Goal: Task Accomplishment & Management: Use online tool/utility

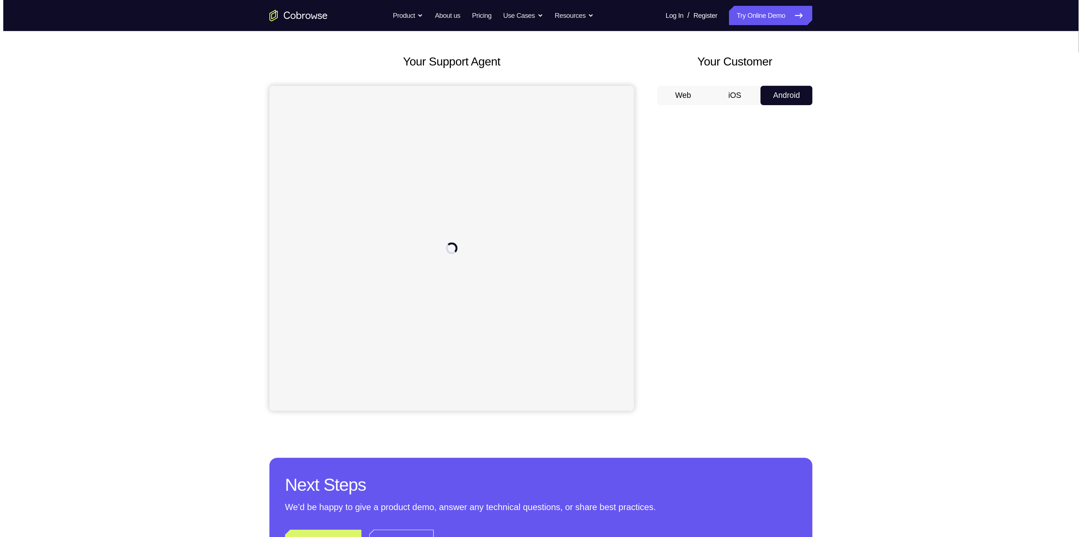
scroll to position [30, 0]
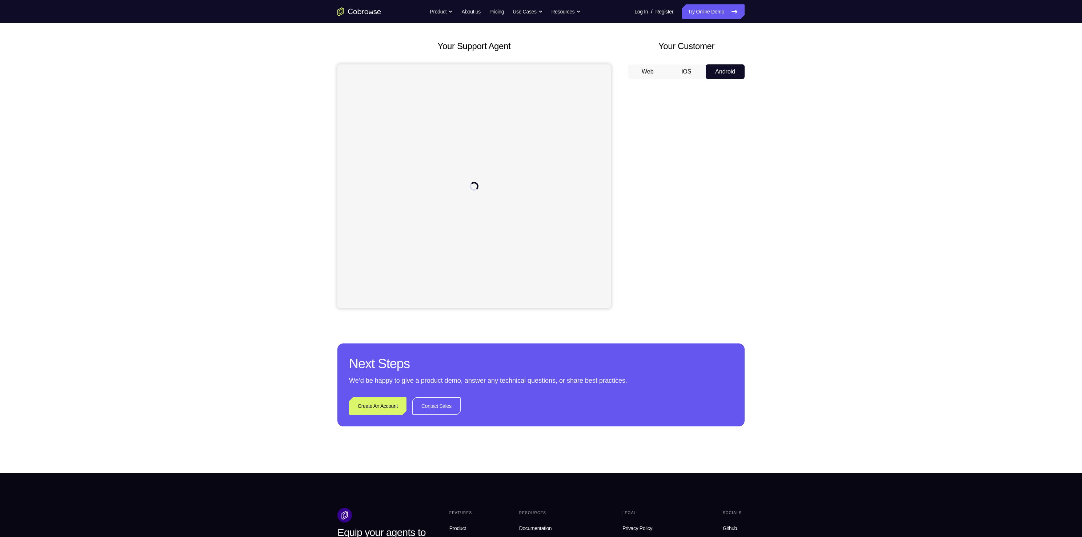
drag, startPoint x: 522, startPoint y: 0, endPoint x: 811, endPoint y: 128, distance: 316.8
click at [532, 128] on div "Your Support Agent Your Customer Web iOS Android Next Steps We’d be happy to gi…" at bounding box center [541, 233] width 1082 height 480
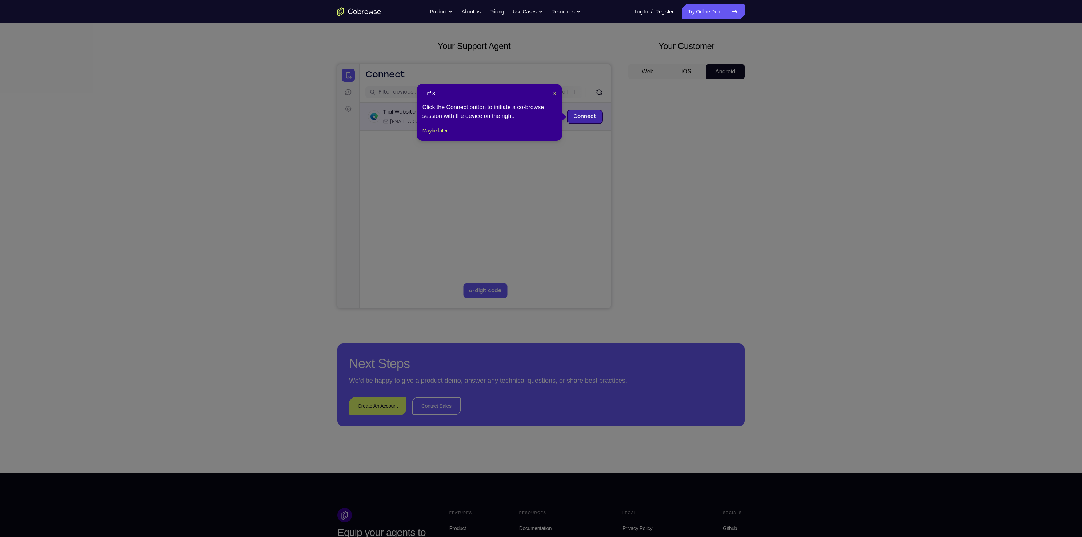
click at [532, 117] on link "Connect" at bounding box center [585, 116] width 35 height 13
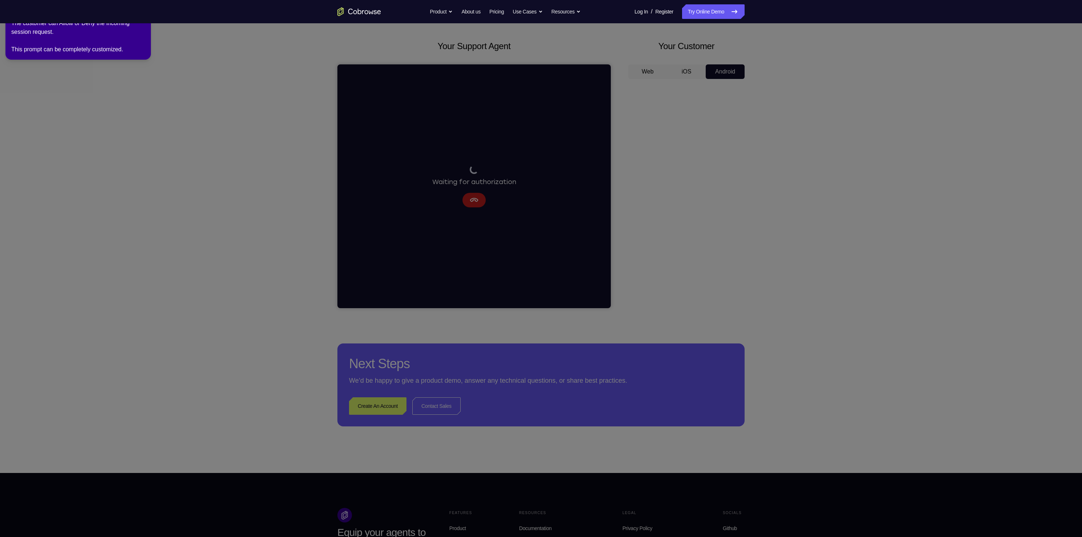
click at [532, 267] on icon at bounding box center [545, 267] width 1096 height 540
click at [532, 258] on icon at bounding box center [545, 267] width 1096 height 540
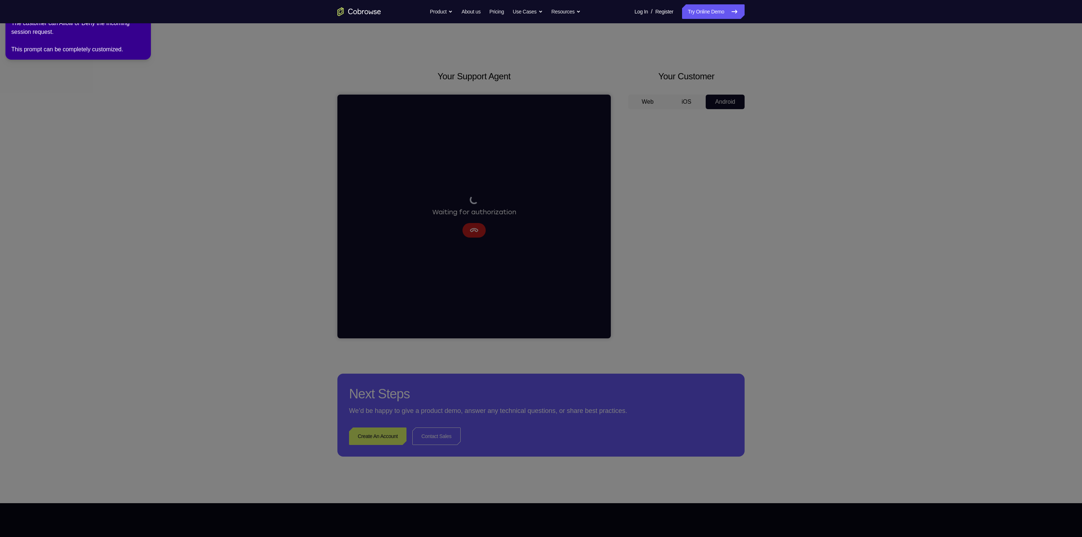
click at [128, 39] on div "The customer can Allow or Deny the incoming session request. This prompt can be…" at bounding box center [78, 36] width 134 height 35
click at [171, 104] on icon at bounding box center [545, 267] width 1096 height 540
click at [17, 48] on div "The customer can Allow or Deny the incoming session request. This prompt can be…" at bounding box center [78, 36] width 134 height 35
click at [289, 100] on icon at bounding box center [545, 267] width 1096 height 540
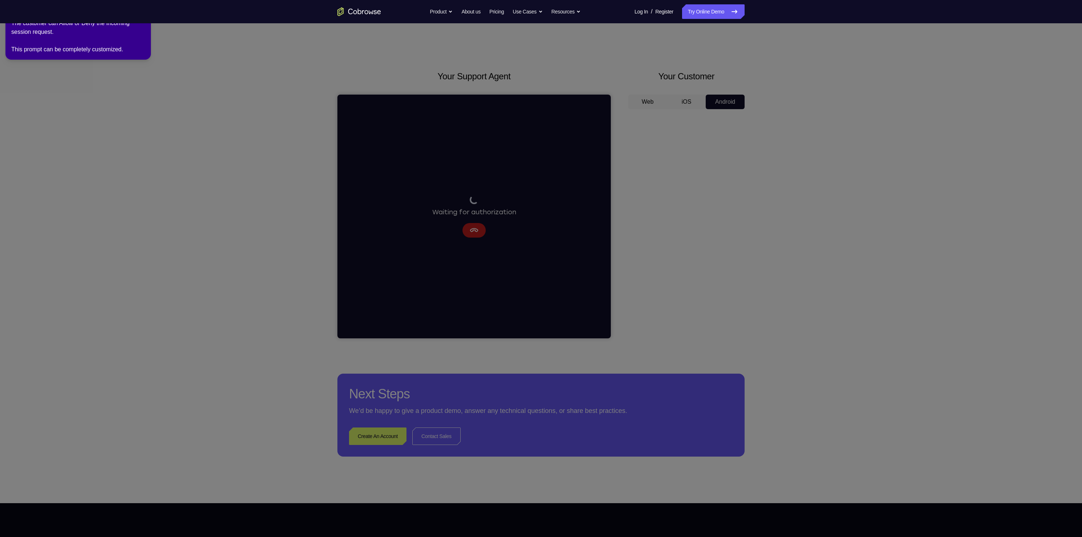
click at [469, 225] on icon at bounding box center [545, 267] width 1096 height 540
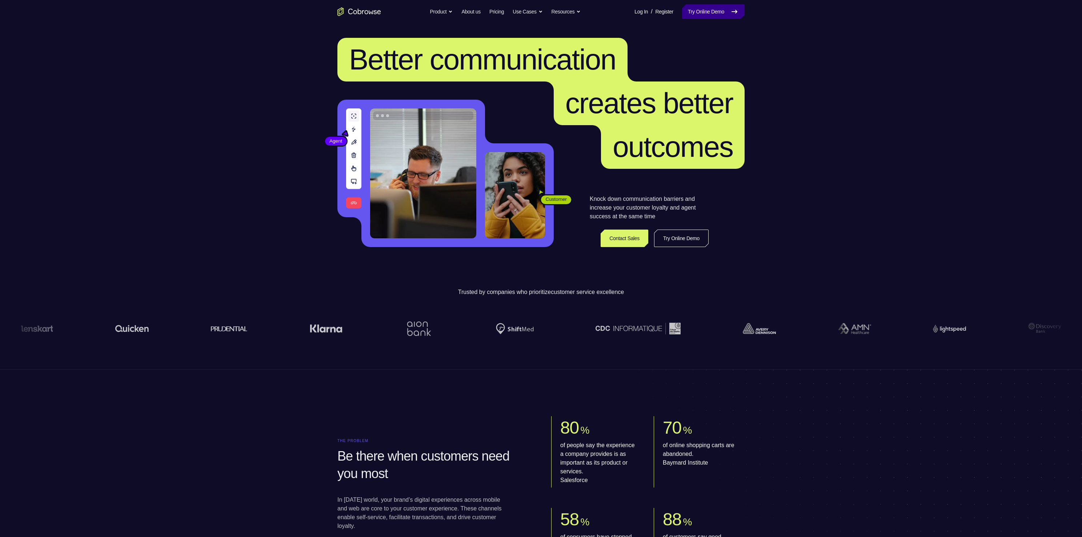
click at [700, 11] on link "Try Online Demo" at bounding box center [713, 11] width 63 height 15
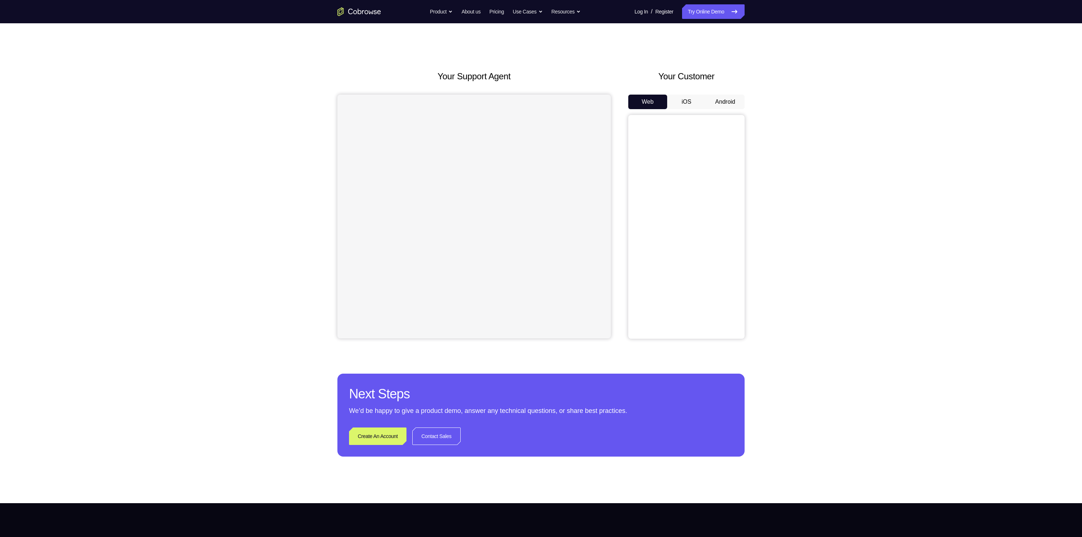
click at [719, 102] on button "Android" at bounding box center [725, 102] width 39 height 15
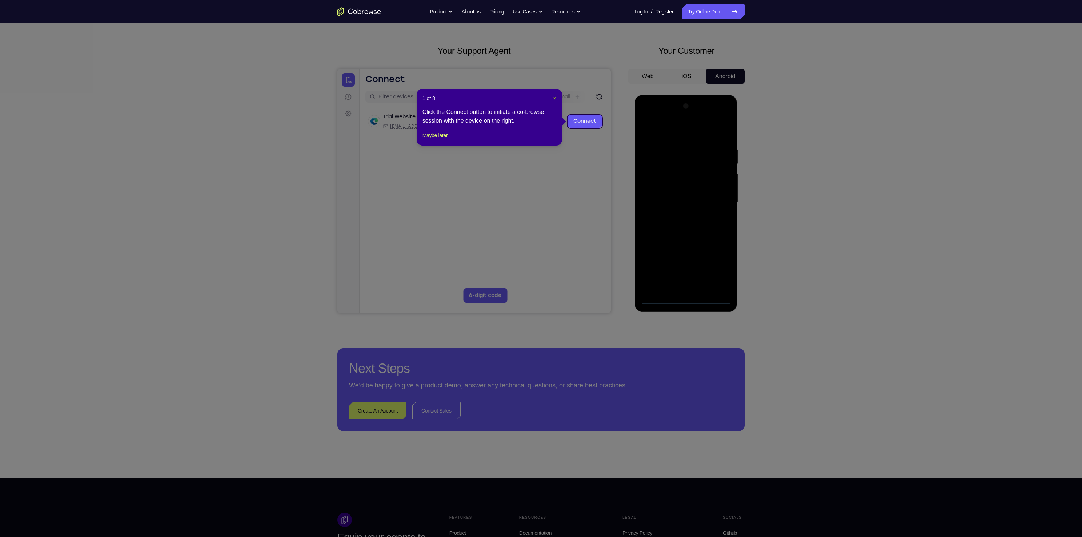
click at [553, 97] on span "×" at bounding box center [554, 98] width 3 height 6
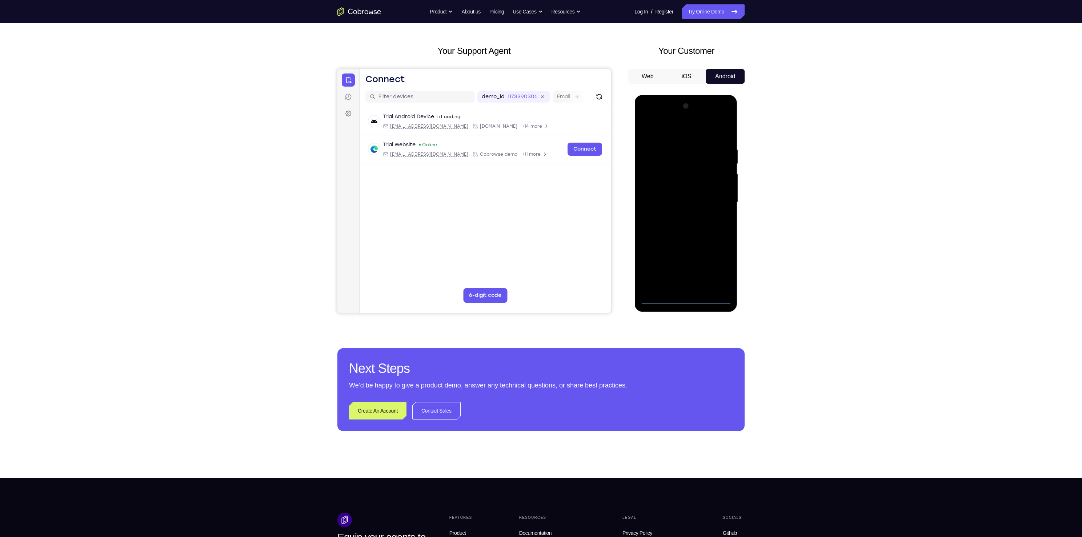
click at [714, 306] on div at bounding box center [685, 203] width 103 height 217
click at [686, 300] on div at bounding box center [686, 202] width 92 height 204
click at [718, 261] on div at bounding box center [686, 202] width 92 height 204
click at [691, 131] on div at bounding box center [686, 202] width 92 height 204
click at [677, 161] on div at bounding box center [686, 202] width 92 height 204
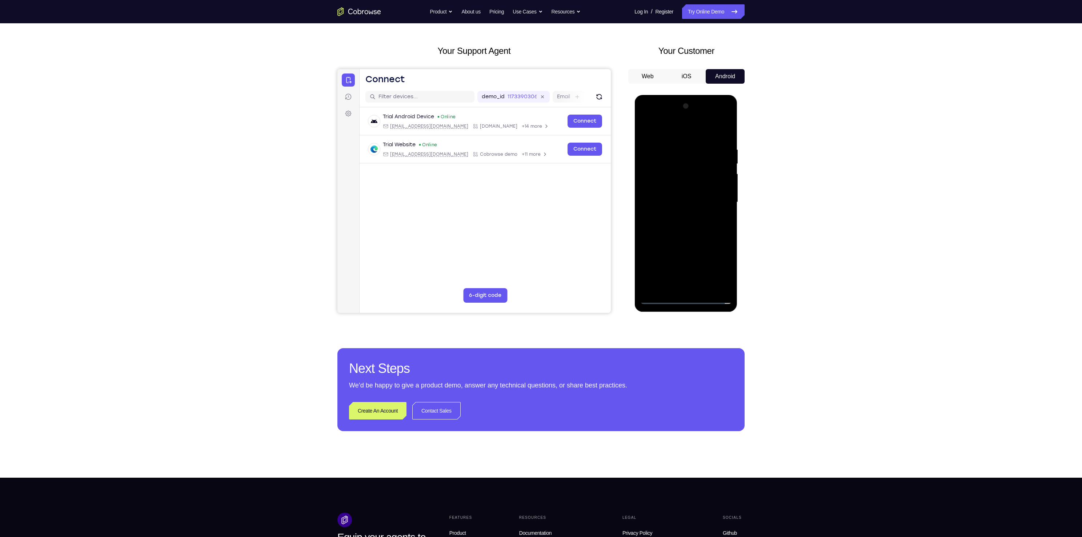
click at [651, 186] on div at bounding box center [686, 202] width 92 height 204
click at [686, 165] on div at bounding box center [686, 202] width 92 height 204
click at [686, 249] on div at bounding box center [686, 202] width 92 height 204
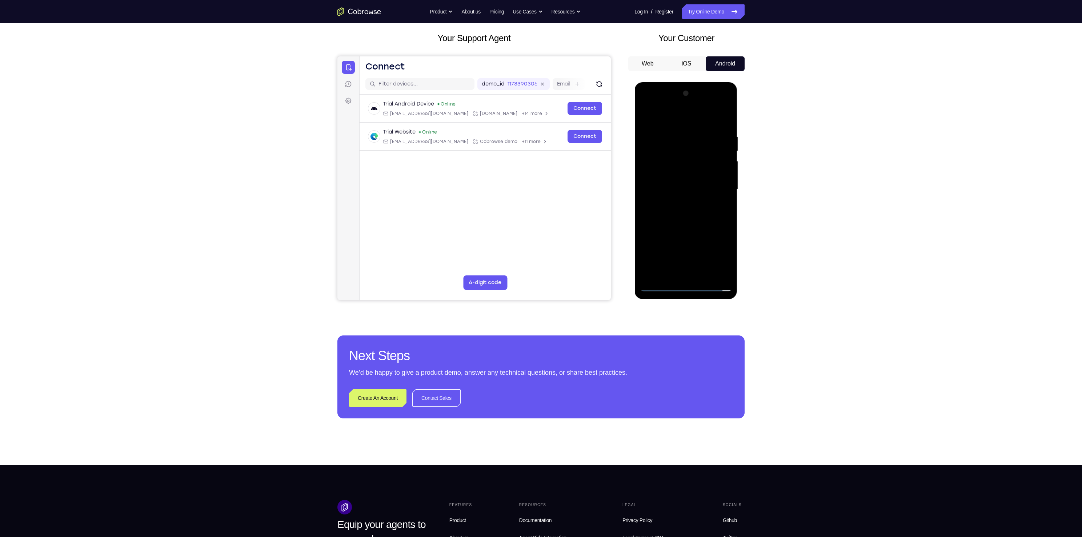
scroll to position [35, 0]
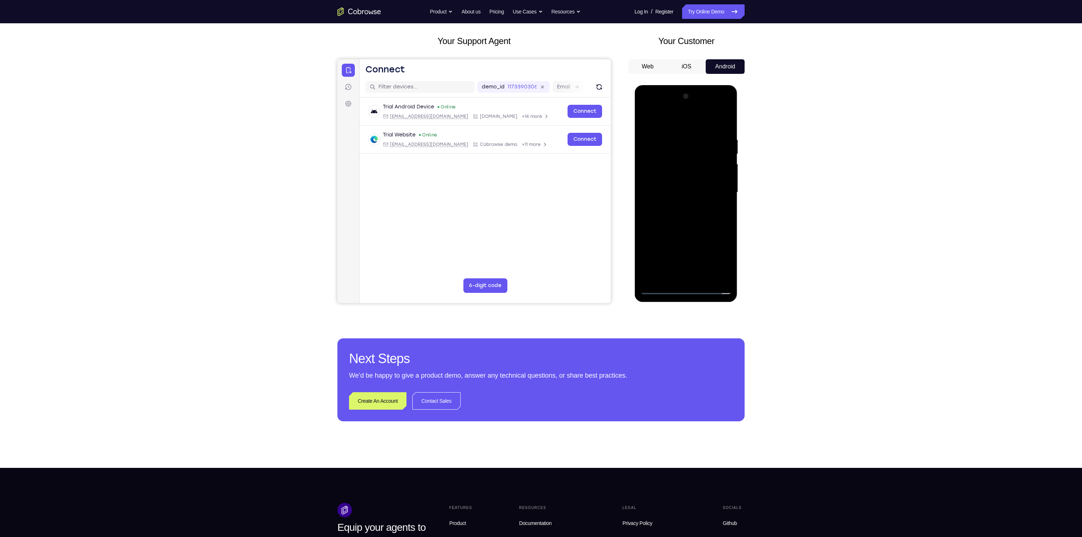
click at [721, 250] on div at bounding box center [686, 193] width 92 height 204
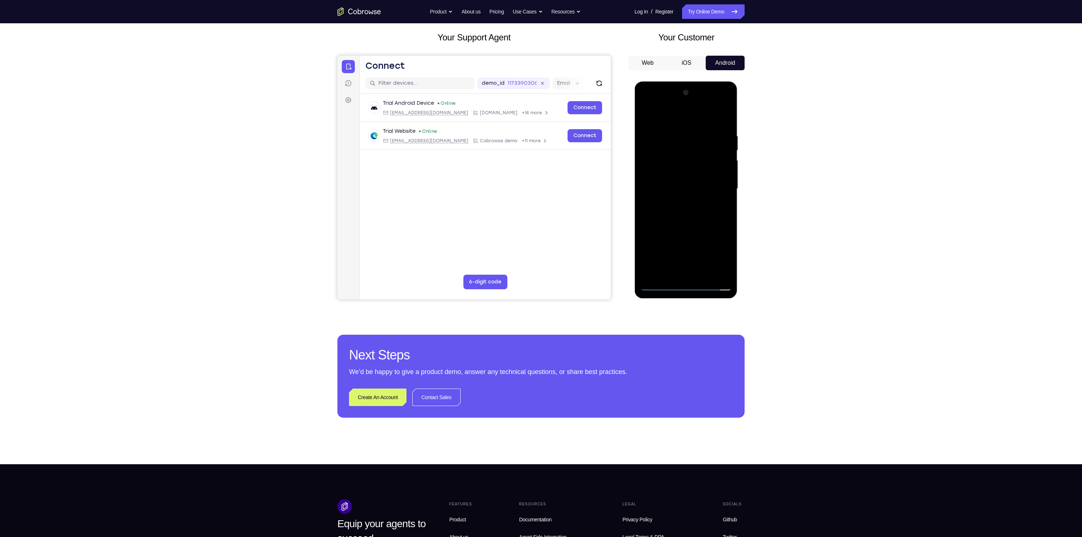
scroll to position [36, 0]
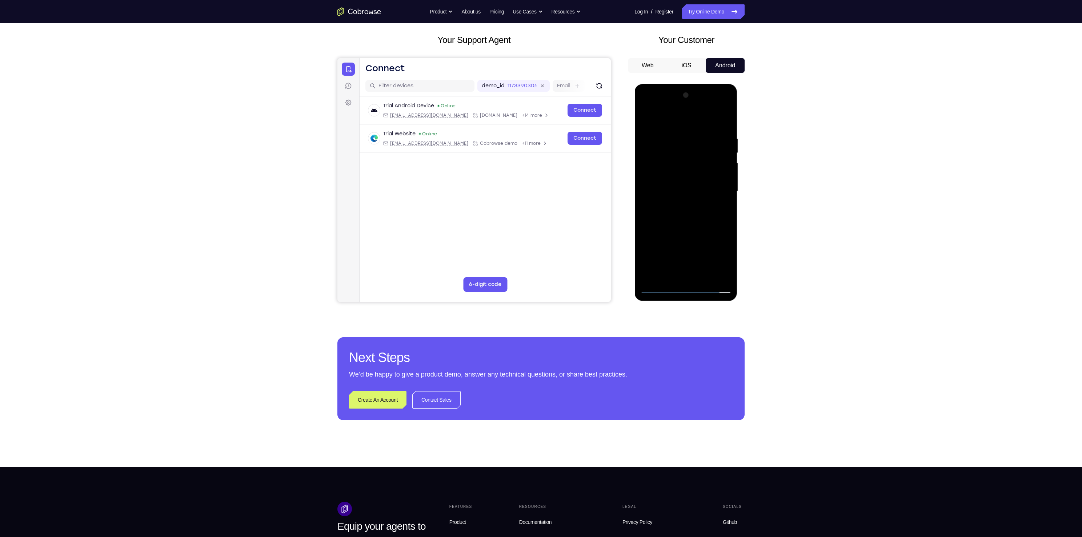
drag, startPoint x: 679, startPoint y: 207, endPoint x: 669, endPoint y: 119, distance: 89.0
click at [669, 119] on div at bounding box center [686, 191] width 92 height 204
drag, startPoint x: 679, startPoint y: 250, endPoint x: 670, endPoint y: 173, distance: 77.9
click at [670, 173] on div at bounding box center [686, 191] width 92 height 204
drag, startPoint x: 699, startPoint y: 241, endPoint x: 701, endPoint y: 193, distance: 47.7
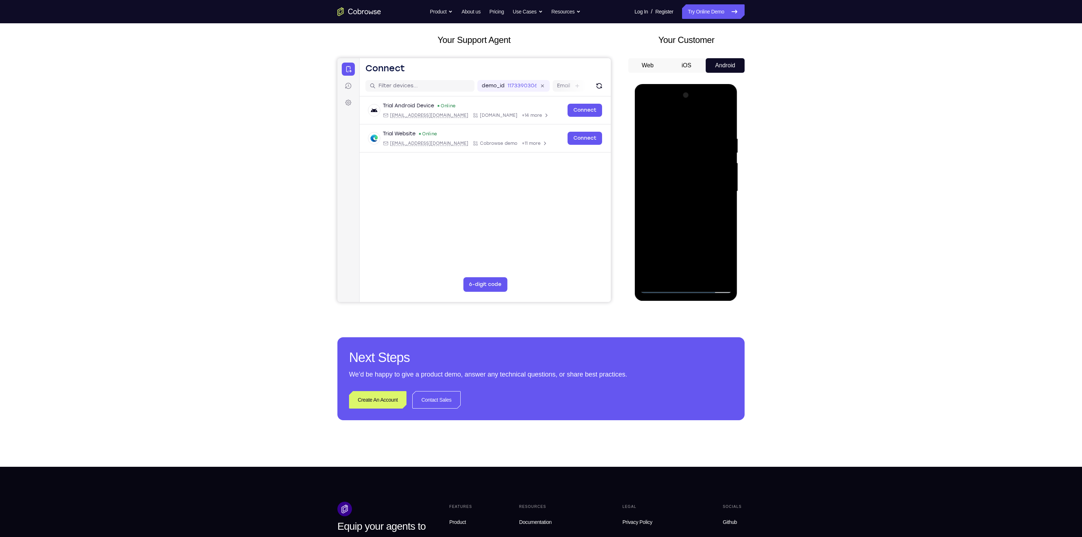
click at [701, 193] on div at bounding box center [686, 191] width 92 height 204
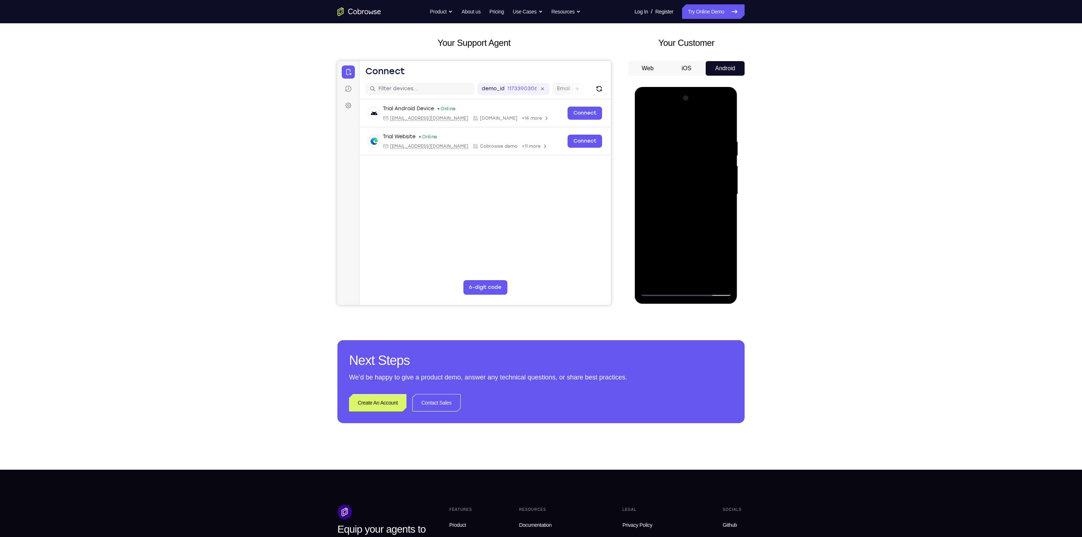
scroll to position [33, 0]
click at [686, 191] on div at bounding box center [686, 195] width 92 height 204
